Goal: Unclear

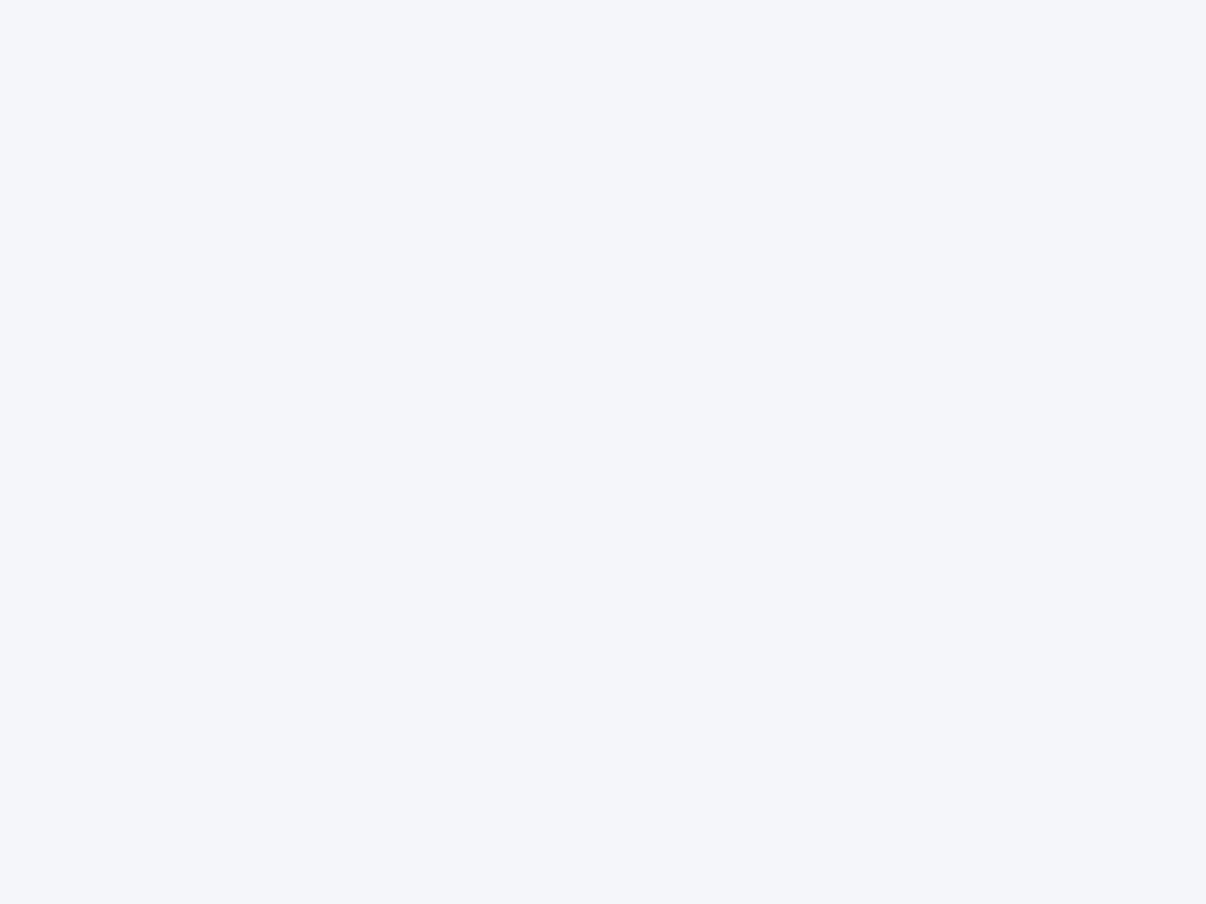
click at [603, 452] on div at bounding box center [603, 452] width 1206 height 904
